Goal: Check status: Check status

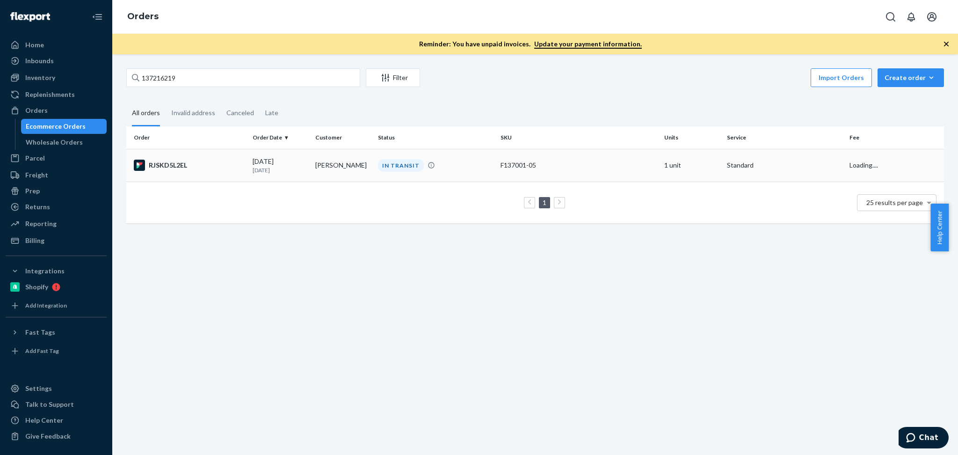
click at [327, 166] on td "[PERSON_NAME]" at bounding box center [343, 165] width 63 height 33
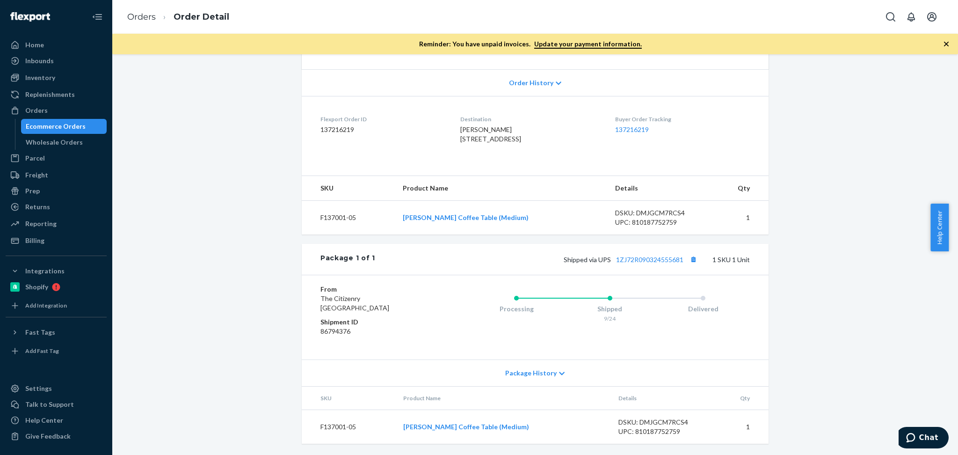
scroll to position [205, 0]
click at [643, 259] on link "1ZJ72R090324555681" at bounding box center [649, 259] width 67 height 8
click at [687, 259] on button "Copy tracking number" at bounding box center [693, 259] width 12 height 12
drag, startPoint x: 692, startPoint y: 261, endPoint x: 689, endPoint y: 253, distance: 8.2
click at [692, 261] on button "Copy tracking number" at bounding box center [693, 259] width 12 height 12
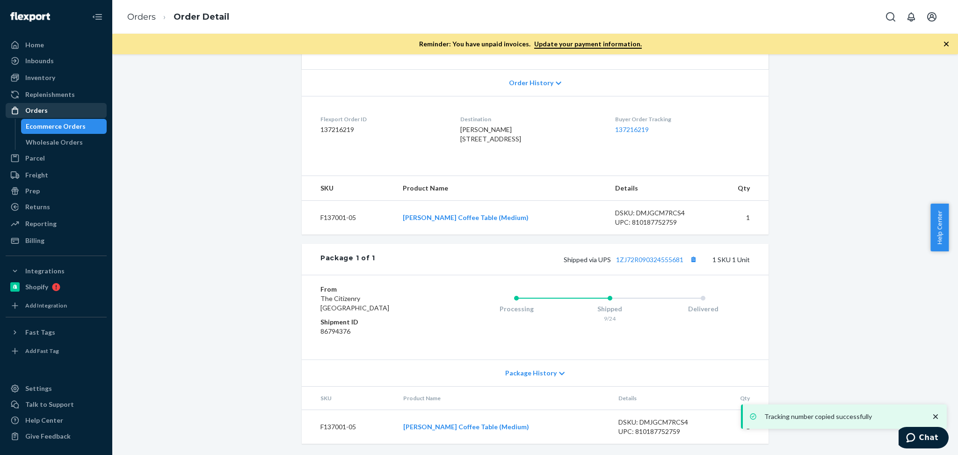
click at [71, 106] on div "Orders" at bounding box center [56, 110] width 99 height 13
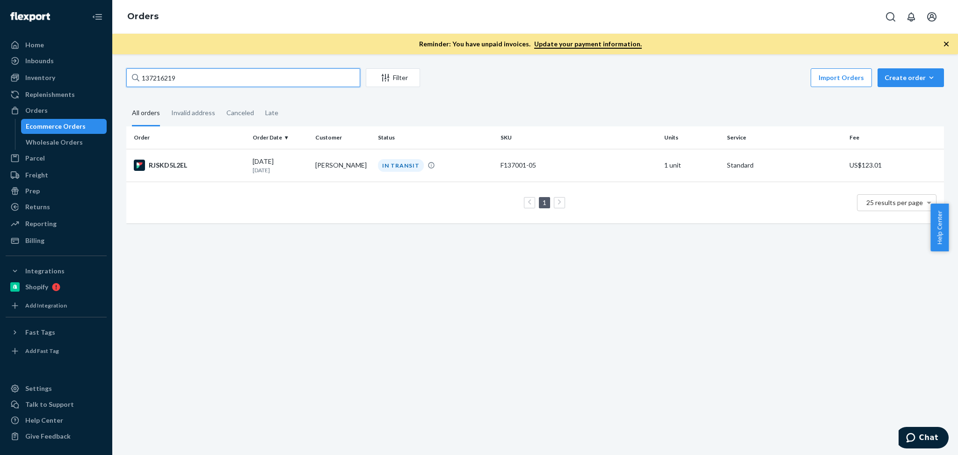
click at [246, 79] on input "137216219" at bounding box center [243, 77] width 234 height 19
paste input "51314"
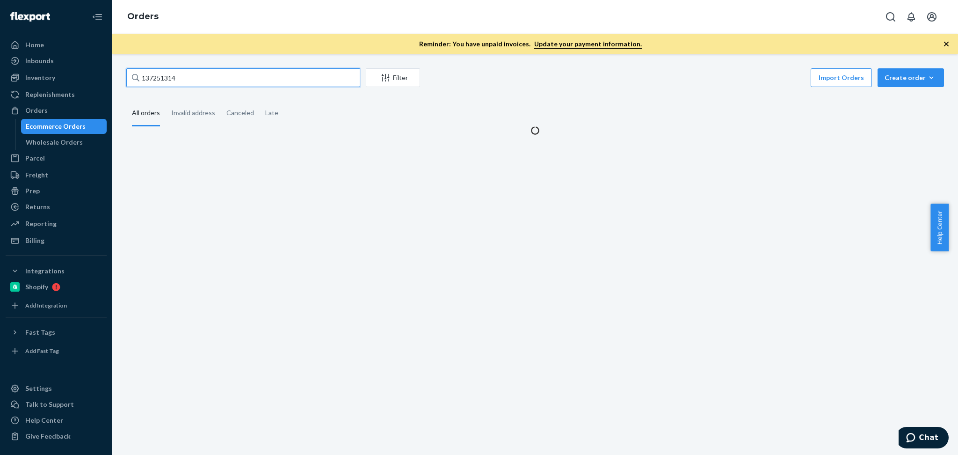
type input "137251314"
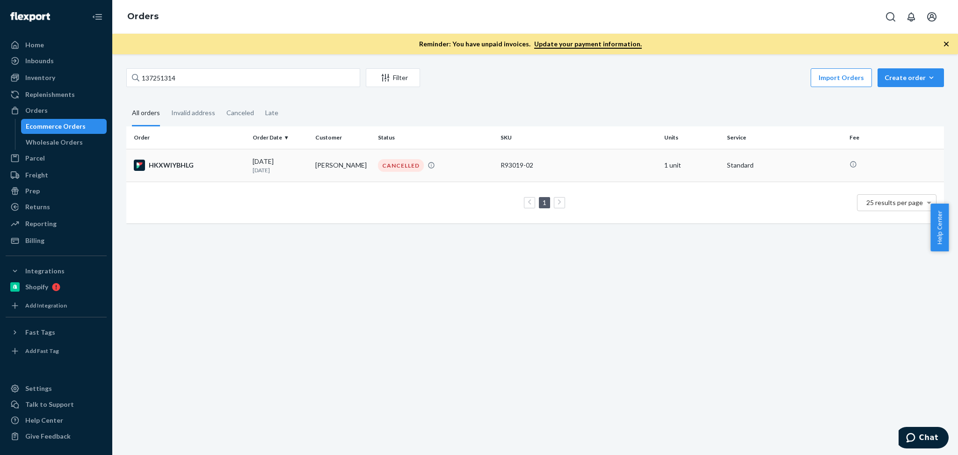
click at [303, 166] on p "[DATE]" at bounding box center [280, 170] width 55 height 8
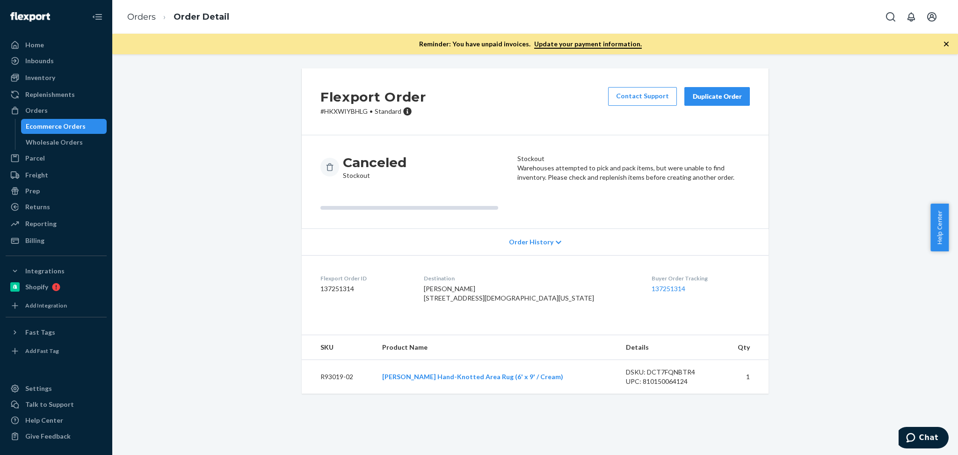
click at [891, 144] on div "Flexport Order # HKXWIYBHLG • Standard Contact Support Duplicate Order Canceled…" at bounding box center [535, 236] width 832 height 336
click at [83, 109] on div "Orders" at bounding box center [56, 110] width 99 height 13
